Goal: Find specific page/section: Find specific page/section

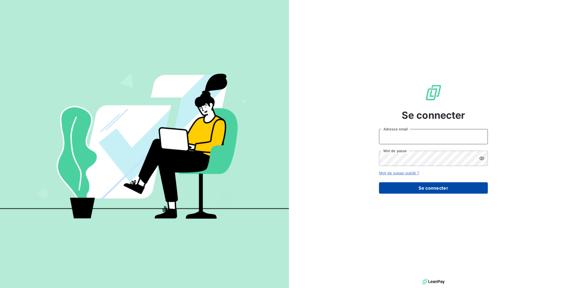
type input "[EMAIL_ADDRESS][DOMAIN_NAME]"
click at [424, 188] on button "Se connecter" at bounding box center [433, 187] width 109 height 11
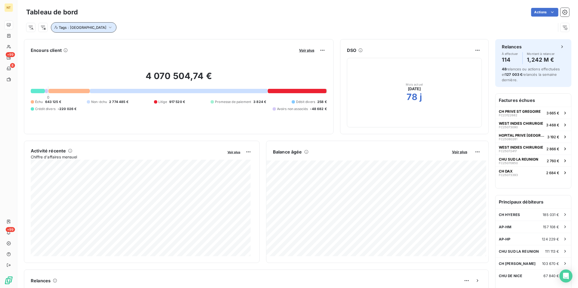
click at [78, 27] on span "Tags : [GEOGRAPHIC_DATA]" at bounding box center [83, 27] width 48 height 4
click at [150, 41] on icon at bounding box center [151, 41] width 3 height 3
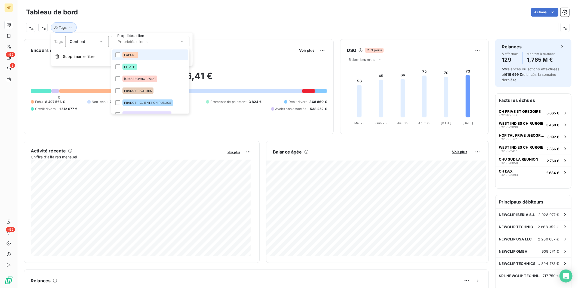
click at [120, 53] on li "EXPORT" at bounding box center [150, 54] width 76 height 11
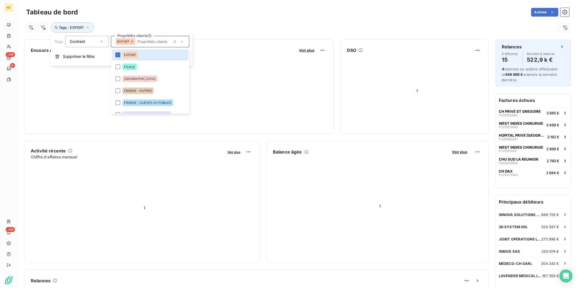
click at [196, 17] on div "Tableau de bord Actions" at bounding box center [297, 12] width 543 height 11
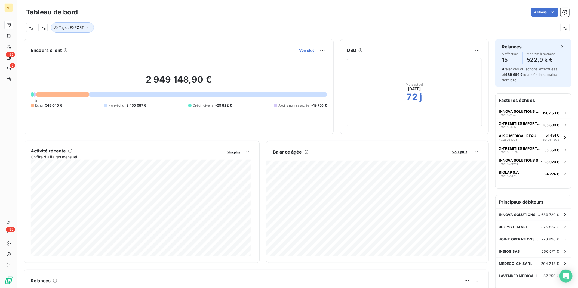
click at [306, 50] on span "Voir plus" at bounding box center [306, 50] width 15 height 4
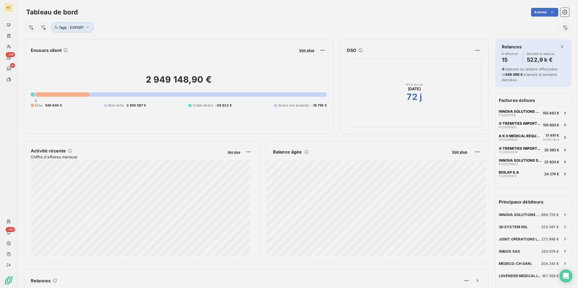
scroll to position [206, 204]
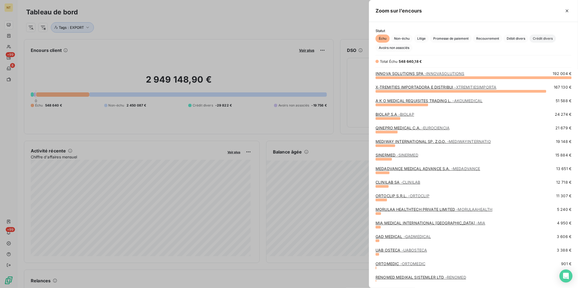
click at [543, 37] on span "Crédit divers" at bounding box center [542, 39] width 26 height 8
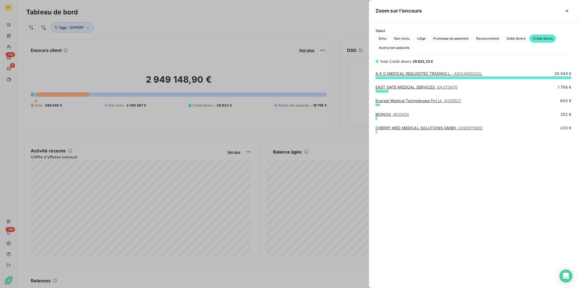
click at [424, 87] on link "EAST GATE MEDICAL SERVICES - [GEOGRAPHIC_DATA]" at bounding box center [416, 87] width 82 height 5
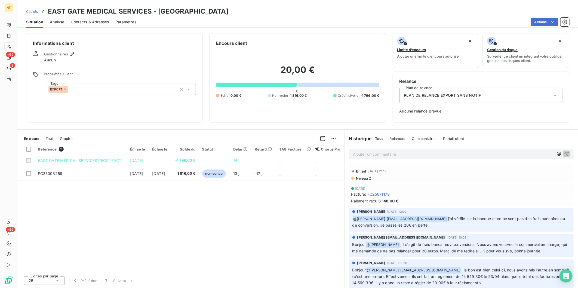
click at [403, 156] on p "Ajouter un commentaire ﻿" at bounding box center [453, 154] width 200 height 7
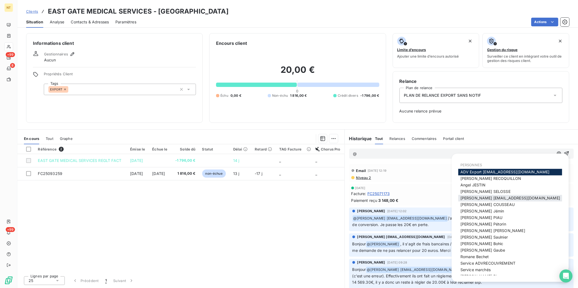
click at [485, 200] on span "[PERSON_NAME] [EMAIL_ADDRESS][DOMAIN_NAME]" at bounding box center [510, 198] width 100 height 5
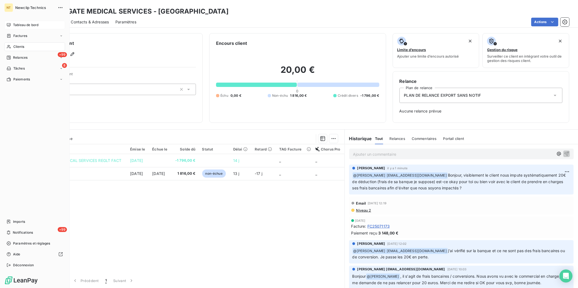
click at [14, 26] on span "Tableau de bord" at bounding box center [25, 25] width 25 height 5
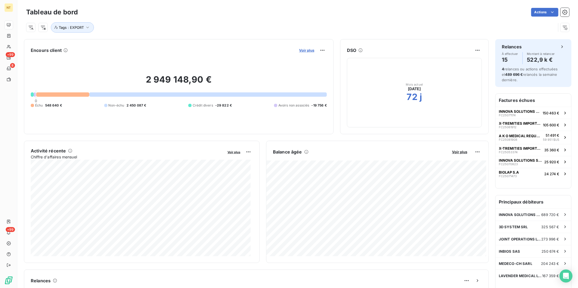
click at [306, 49] on span "Voir plus" at bounding box center [306, 50] width 15 height 4
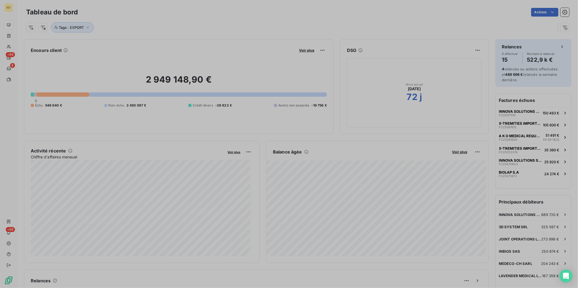
scroll to position [5, 5]
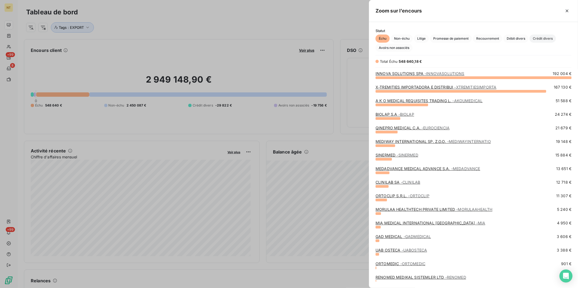
click at [540, 41] on span "Crédit divers" at bounding box center [542, 39] width 26 height 8
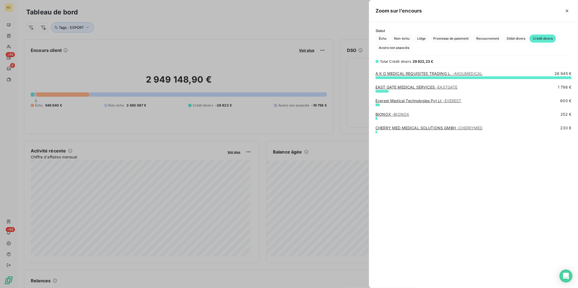
click at [429, 71] on div "A K O MEDICAL REQUISITES TRADING L. - AKOUMEDICAL" at bounding box center [428, 73] width 107 height 5
click at [428, 73] on link "A K O MEDICAL REQUISITES TRADING L. - AKOUMEDICAL" at bounding box center [428, 73] width 107 height 5
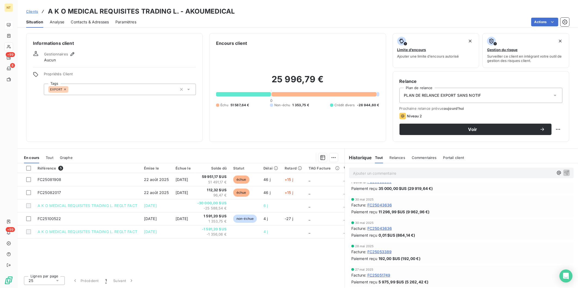
scroll to position [19, 0]
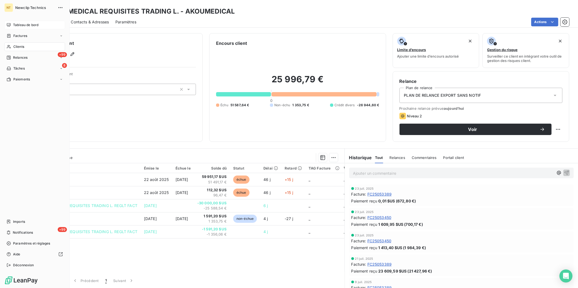
click at [13, 26] on span "Tableau de bord" at bounding box center [25, 25] width 25 height 5
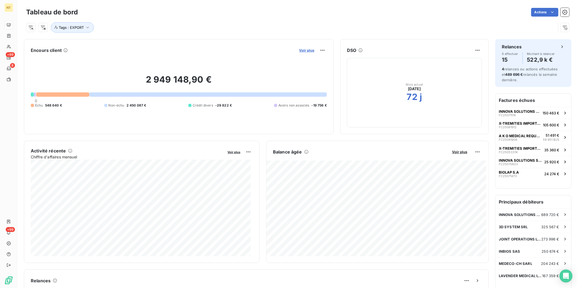
click at [308, 49] on span "Voir plus" at bounding box center [306, 50] width 15 height 4
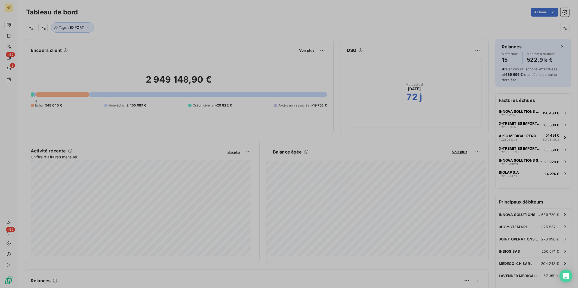
scroll to position [5, 5]
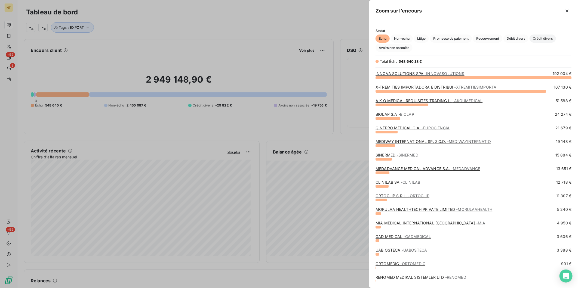
click at [550, 39] on span "Crédit divers" at bounding box center [542, 39] width 26 height 8
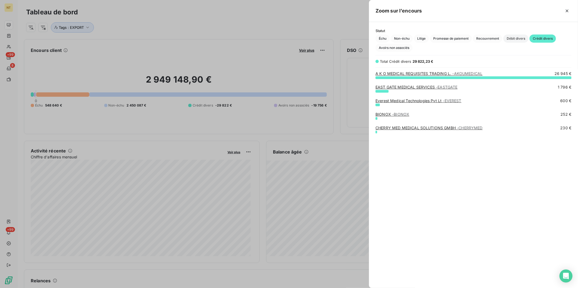
click at [511, 38] on span "Débit divers" at bounding box center [515, 39] width 25 height 8
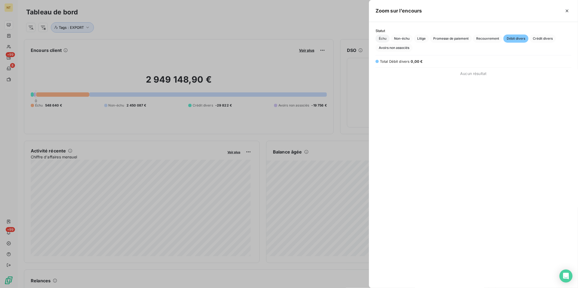
click at [383, 37] on span "Échu" at bounding box center [382, 39] width 14 height 8
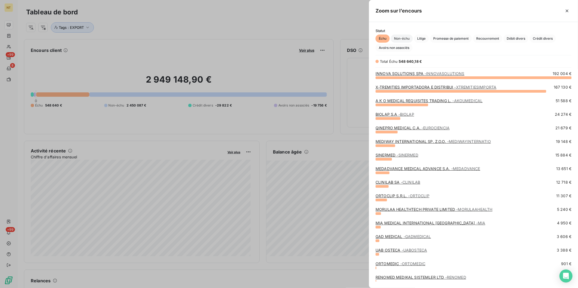
scroll to position [206, 204]
click at [434, 73] on span "- INNOVASOLUTIONS" at bounding box center [444, 73] width 40 height 5
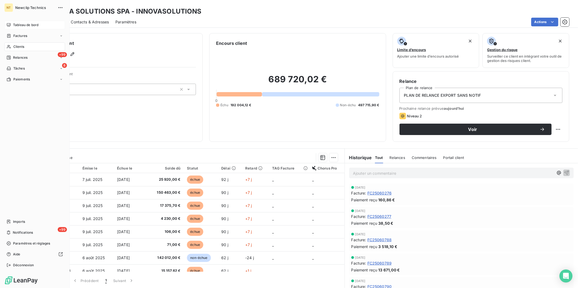
click at [9, 26] on icon at bounding box center [9, 25] width 4 height 4
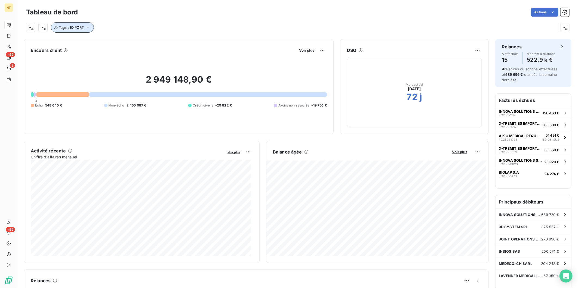
click at [80, 28] on span "Tags : EXPORT" at bounding box center [71, 27] width 25 height 4
click at [132, 41] on icon at bounding box center [131, 41] width 3 height 3
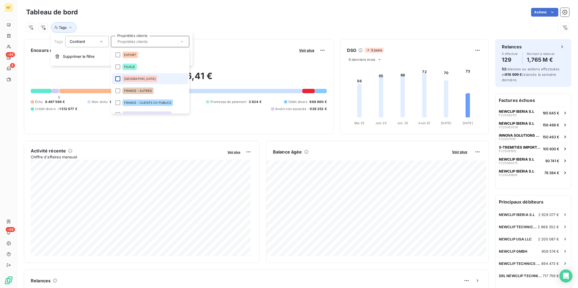
click at [116, 78] on div at bounding box center [117, 78] width 5 height 5
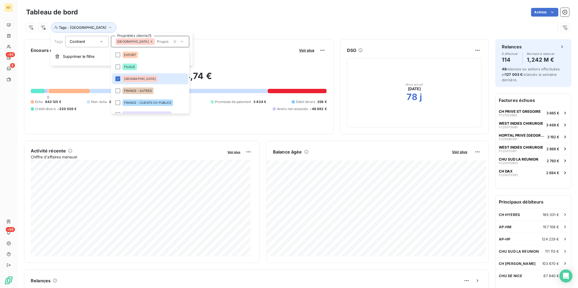
click at [171, 25] on div "Tags : [GEOGRAPHIC_DATA]" at bounding box center [290, 27] width 529 height 10
